Goal: Navigation & Orientation: Understand site structure

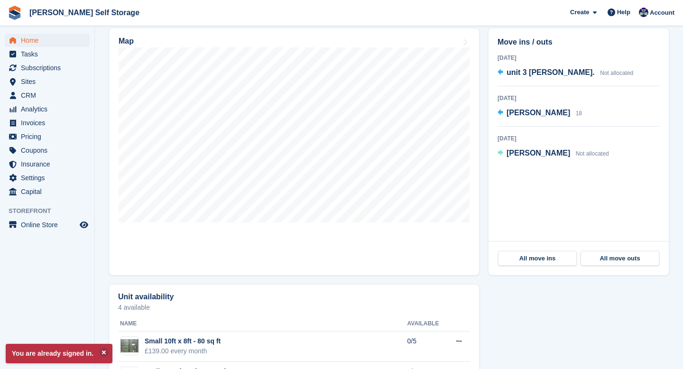
scroll to position [303, 0]
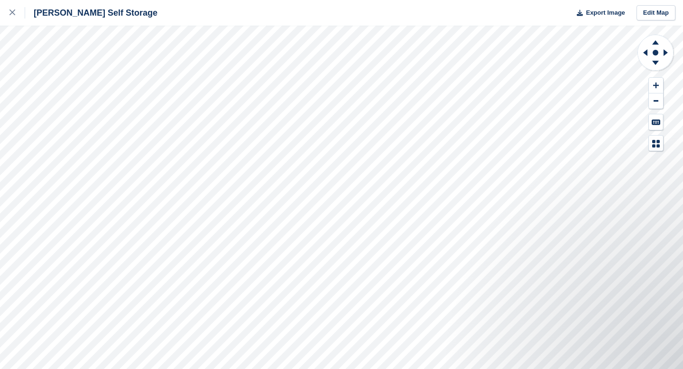
click at [137, 90] on div "[PERSON_NAME] Self Storage Export Image Edit Map" at bounding box center [341, 184] width 683 height 369
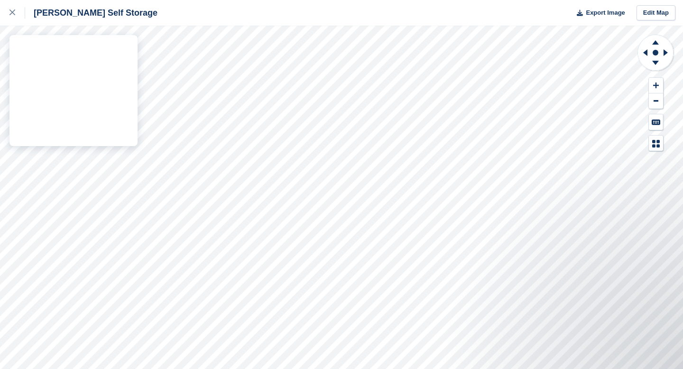
click at [117, 71] on div "[PERSON_NAME] Self Storage Export Image Edit Map" at bounding box center [341, 184] width 683 height 369
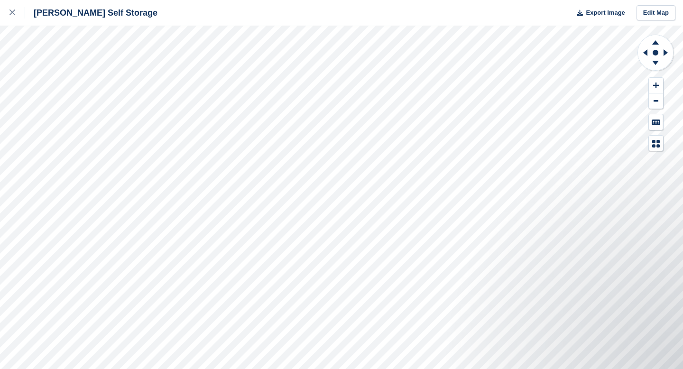
click at [85, 92] on div "[PERSON_NAME] Self Storage Export Image Edit Map" at bounding box center [341, 184] width 683 height 369
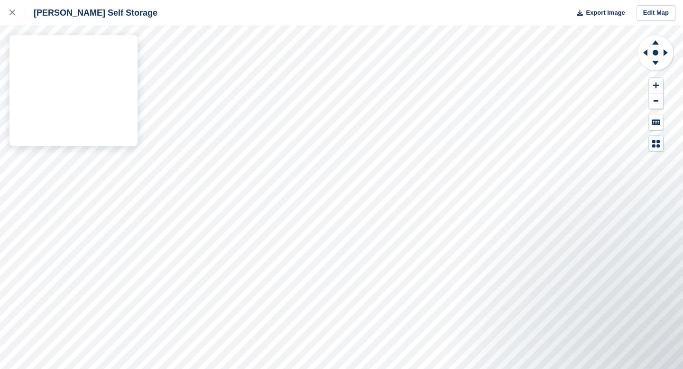
click at [55, 103] on div "Shaw Self Storage Export Image Edit Map" at bounding box center [341, 184] width 683 height 369
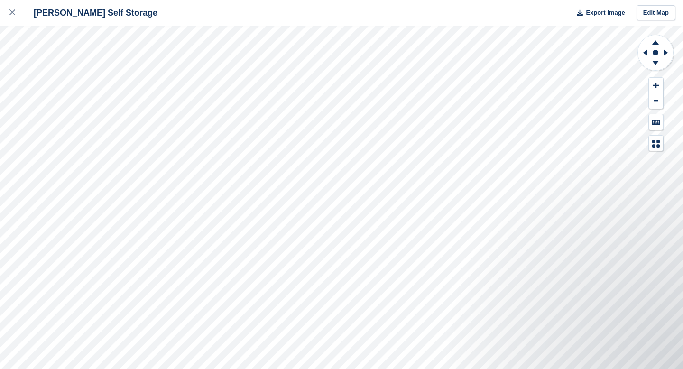
click at [35, 83] on div "Shaw Self Storage Export Image Edit Map" at bounding box center [341, 184] width 683 height 369
click at [655, 42] on icon at bounding box center [655, 42] width 7 height 4
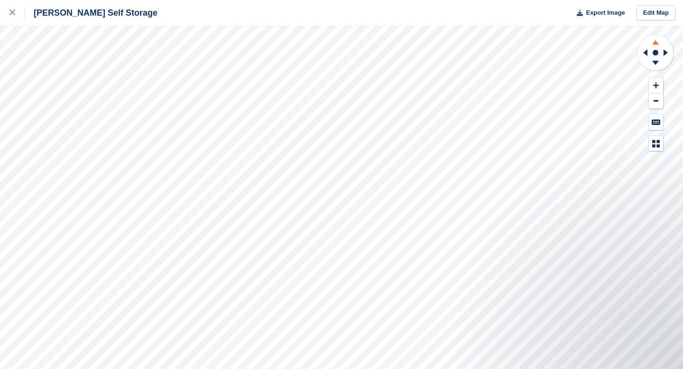
click at [655, 42] on icon at bounding box center [655, 42] width 7 height 4
click at [654, 64] on icon at bounding box center [655, 64] width 25 height 12
click at [15, 4] on link at bounding box center [12, 13] width 25 height 26
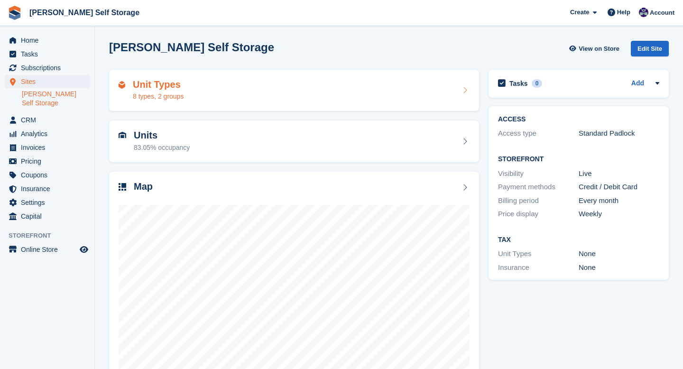
click at [258, 85] on div "Unit Types 8 types, 2 groups" at bounding box center [294, 90] width 351 height 23
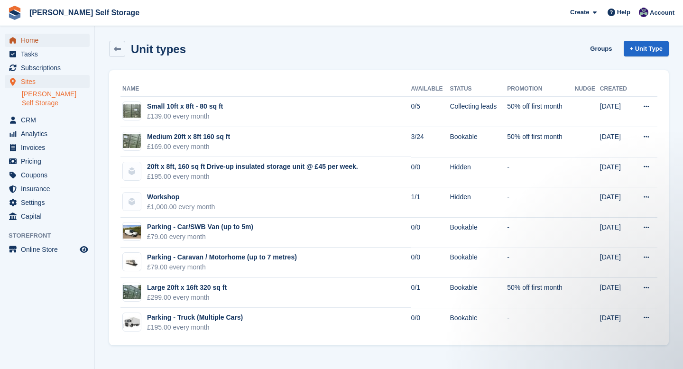
click at [35, 39] on span "Home" at bounding box center [49, 40] width 57 height 13
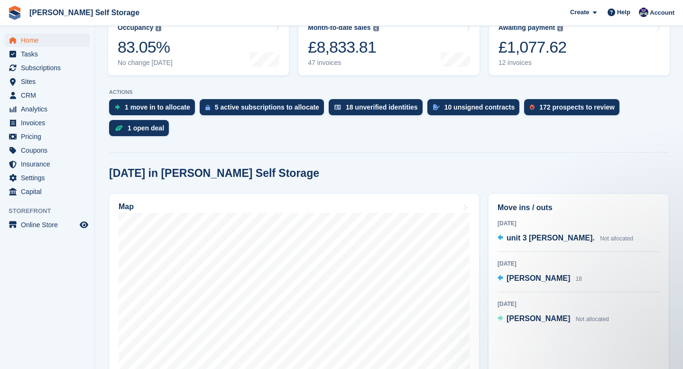
scroll to position [126, 0]
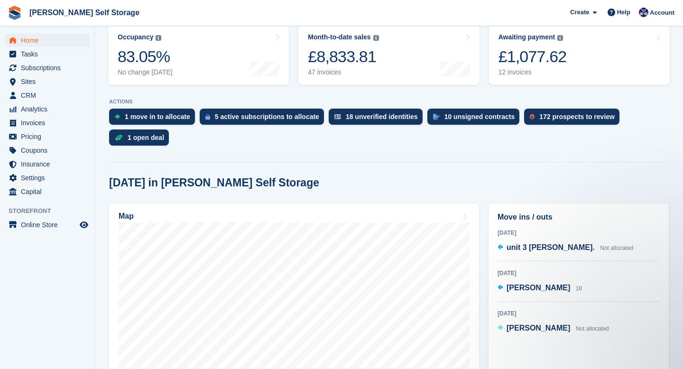
click at [365, 166] on section "NEW Make extra revenue with our new price increases tool Rooted in industry bes…" at bounding box center [389, 321] width 588 height 895
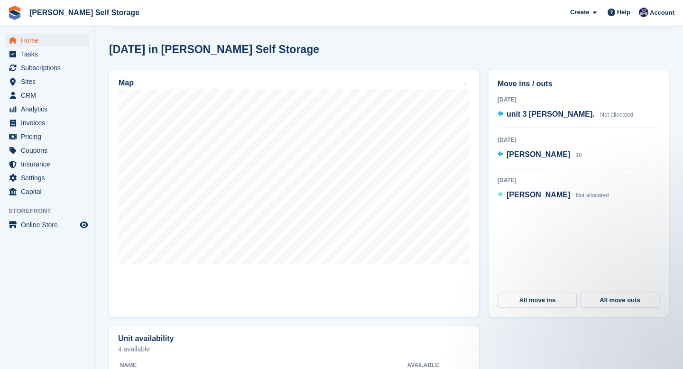
scroll to position [262, 0]
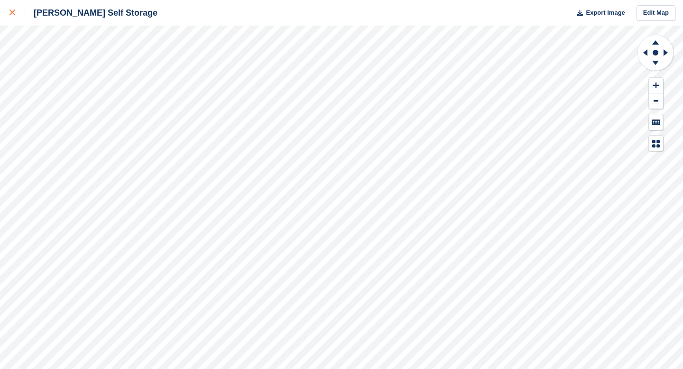
click at [17, 19] on link at bounding box center [12, 13] width 25 height 26
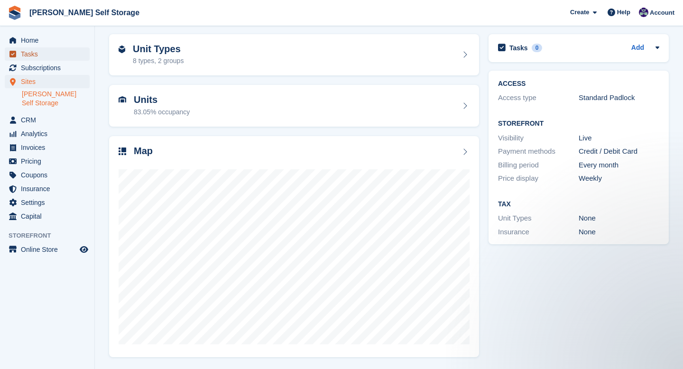
click at [35, 51] on span "Tasks" at bounding box center [49, 53] width 57 height 13
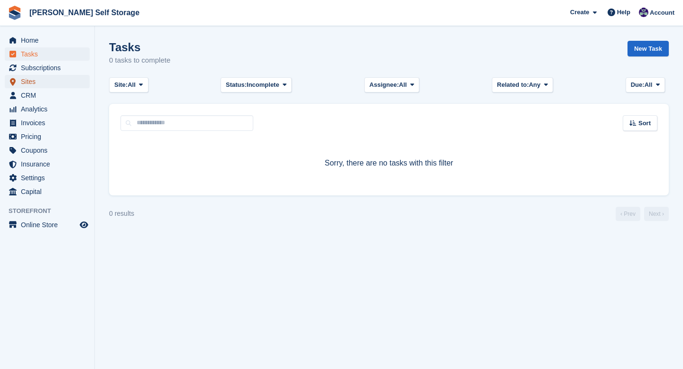
click at [36, 77] on span "Sites" at bounding box center [49, 81] width 57 height 13
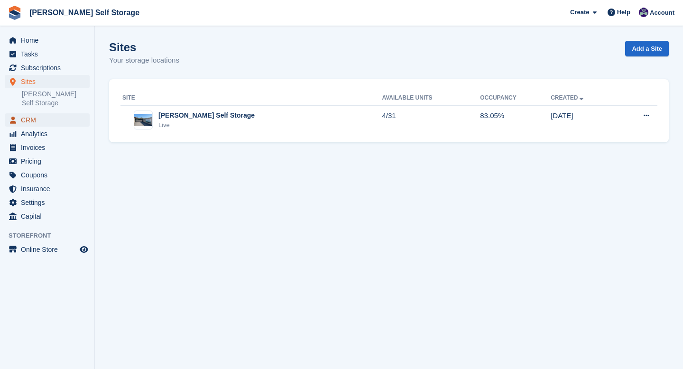
click at [35, 113] on span "CRM" at bounding box center [49, 119] width 57 height 13
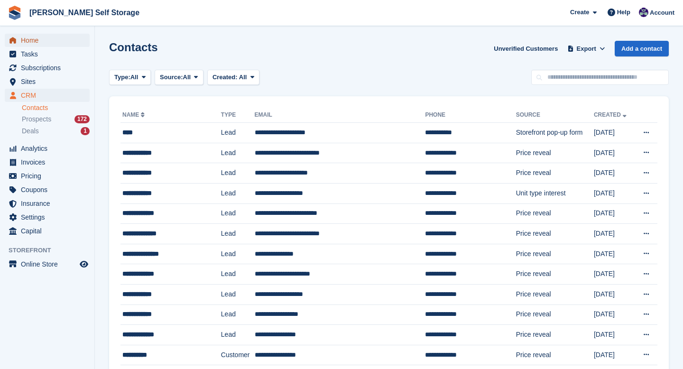
click at [40, 40] on span "Home" at bounding box center [49, 40] width 57 height 13
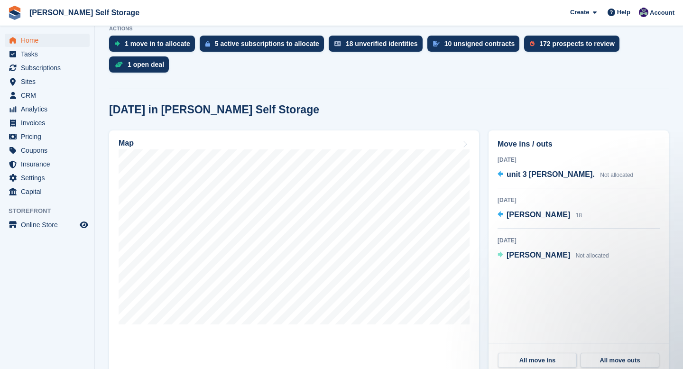
scroll to position [200, 0]
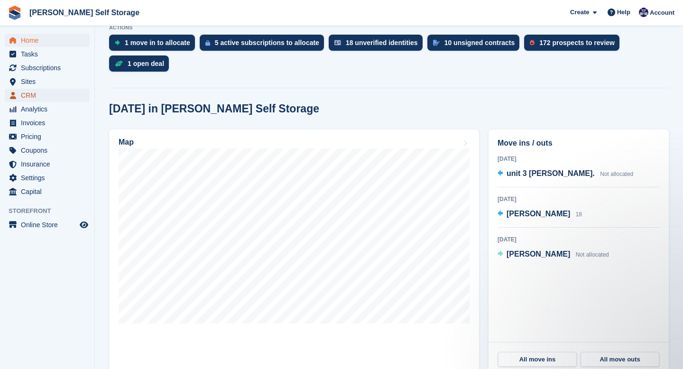
click at [18, 92] on link "CRM" at bounding box center [47, 95] width 85 height 13
